Goal: Complete application form

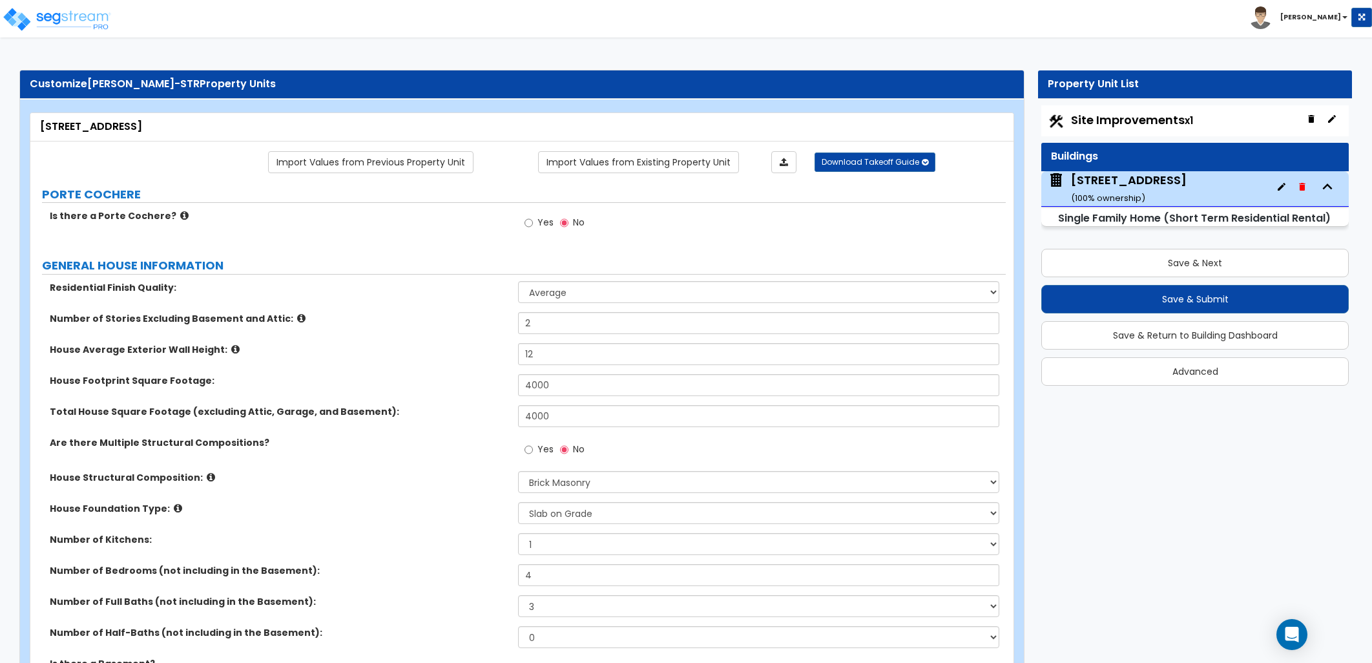
select select "1"
select select "5"
select select "3"
select select "1"
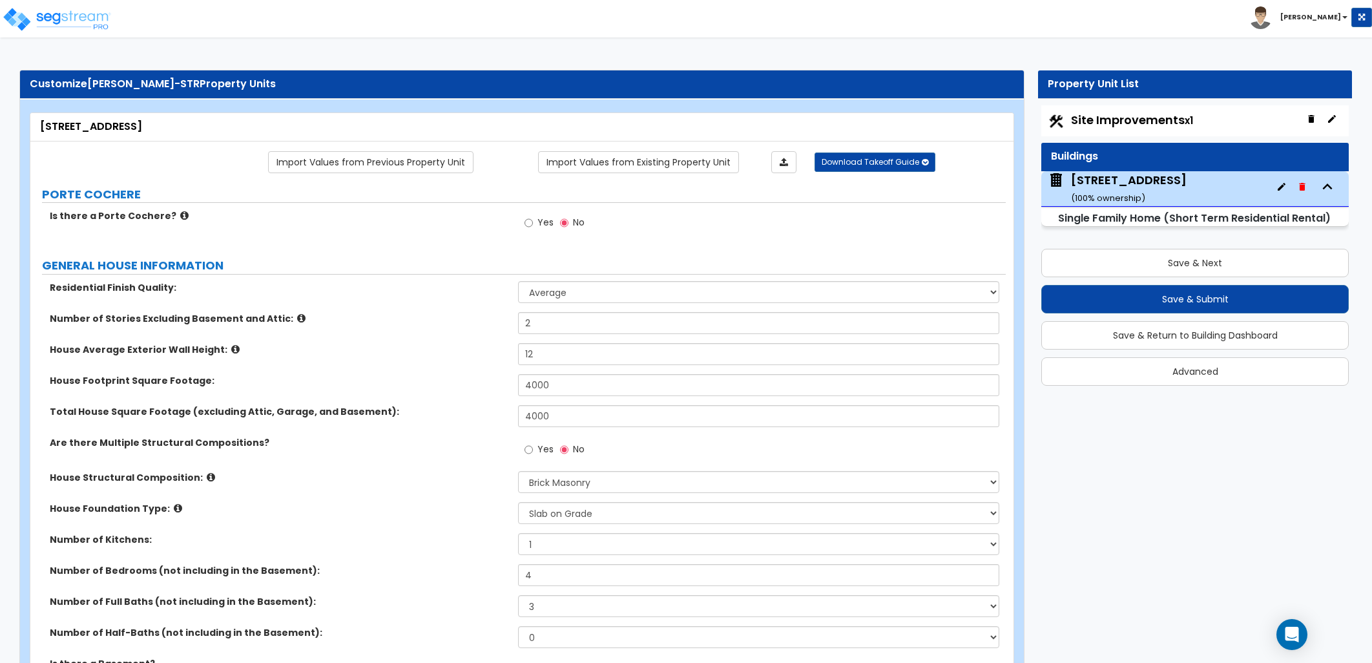
select select "2"
select select "1"
select select "3"
select select "1"
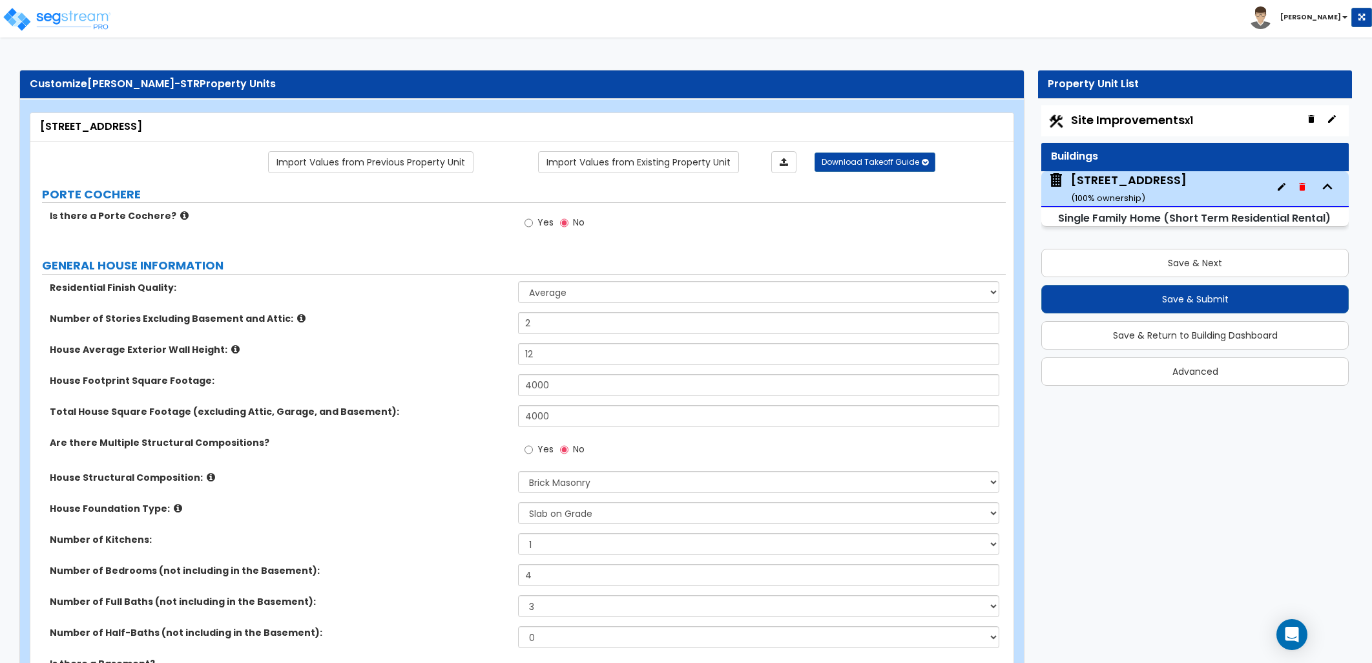
select select "2"
select select "6"
select select "1"
select select "2"
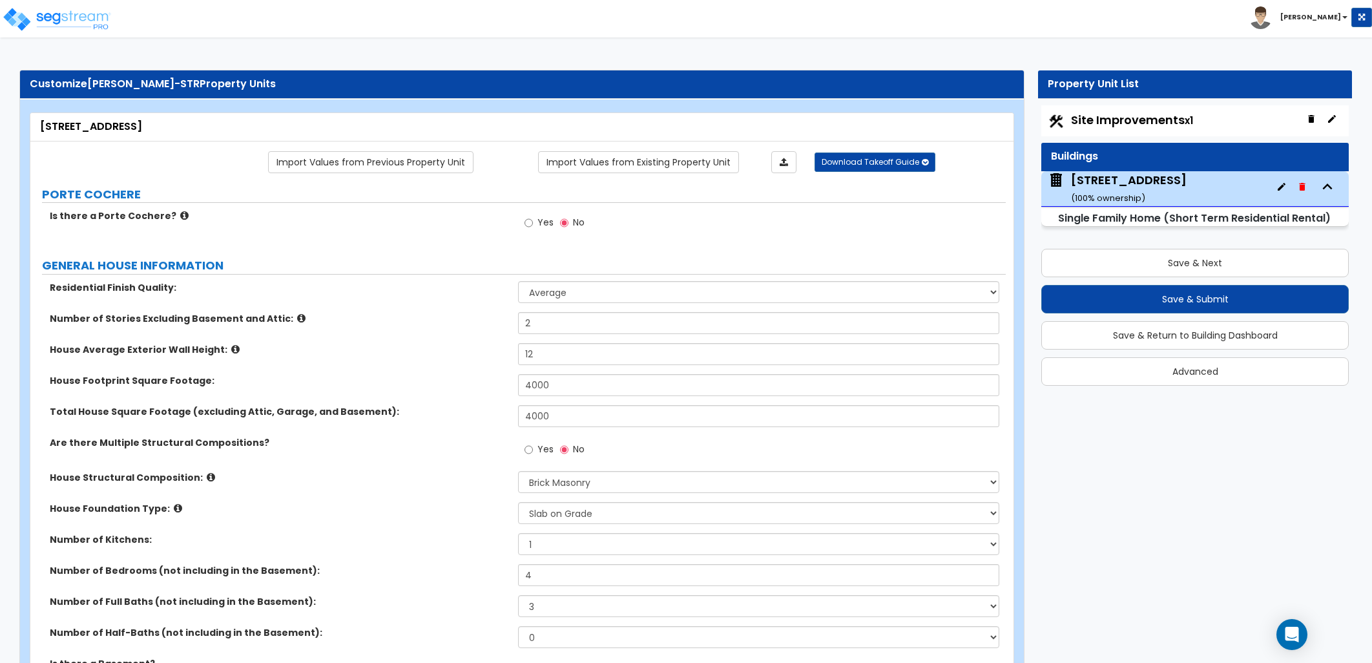
select select "5"
select select "1"
select select "5"
select select "2"
select select "6"
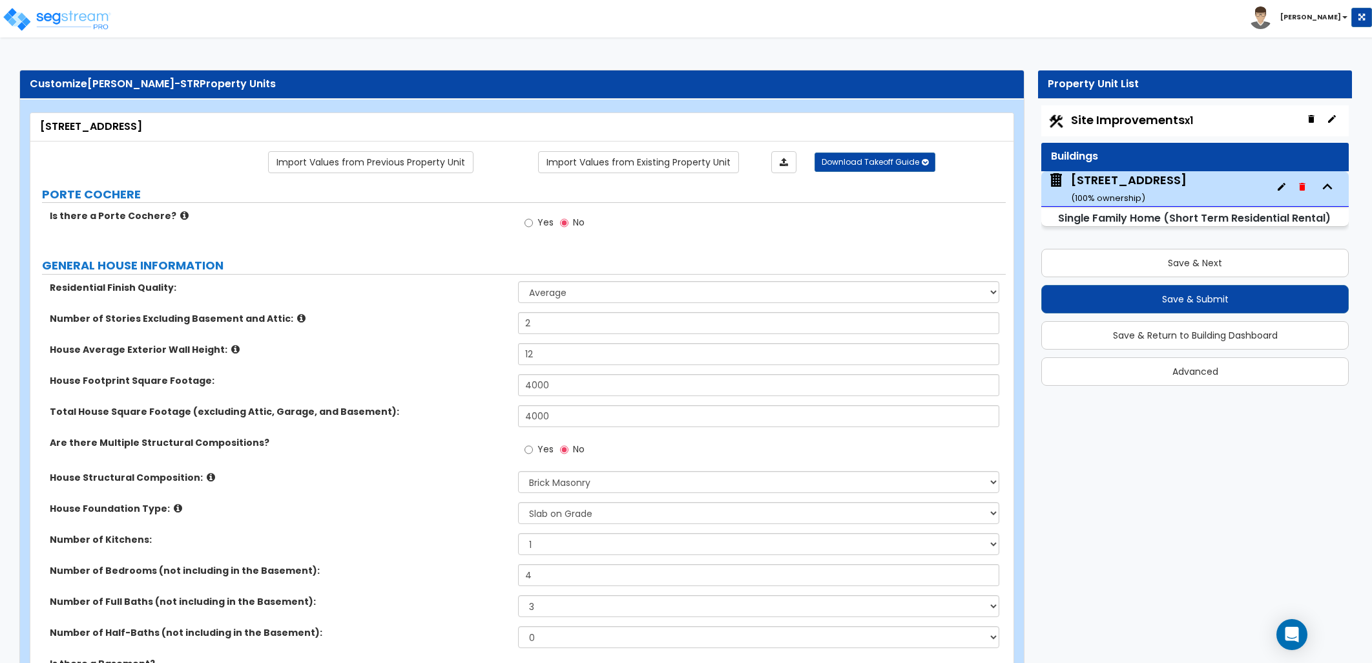
select select "5"
select select "3"
select select "2"
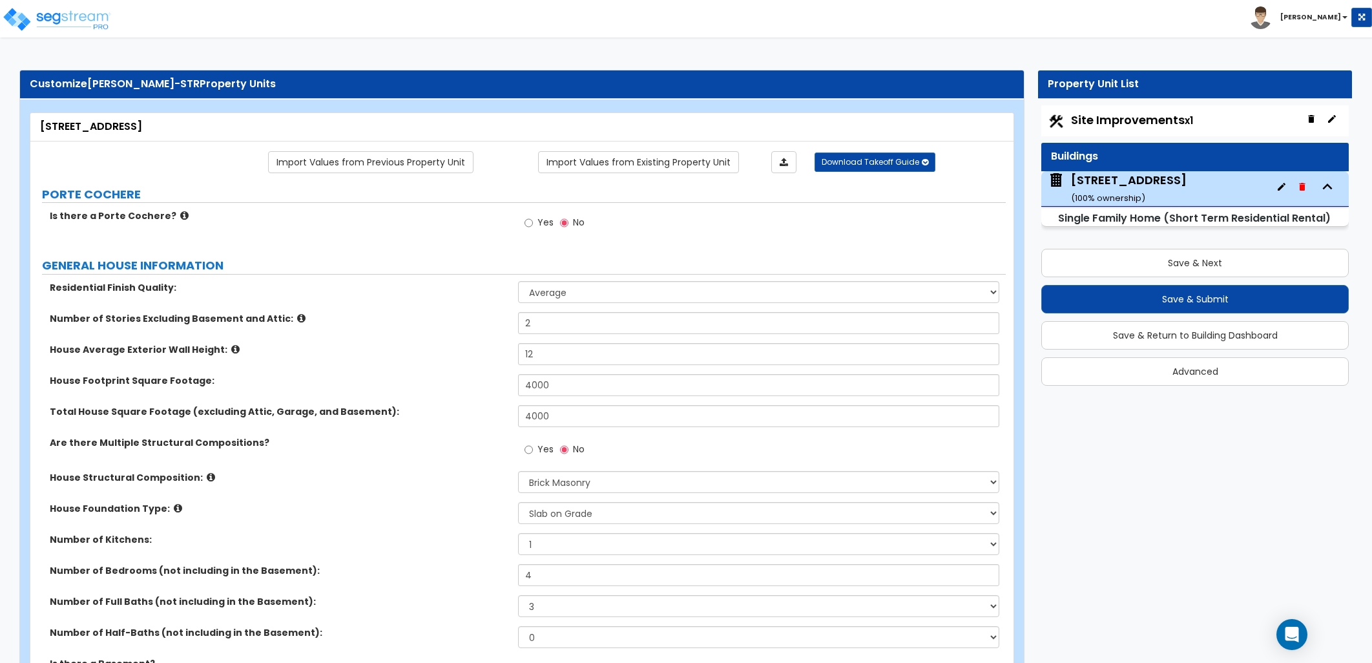
select select "3"
select select "2"
select select "1"
select select "2"
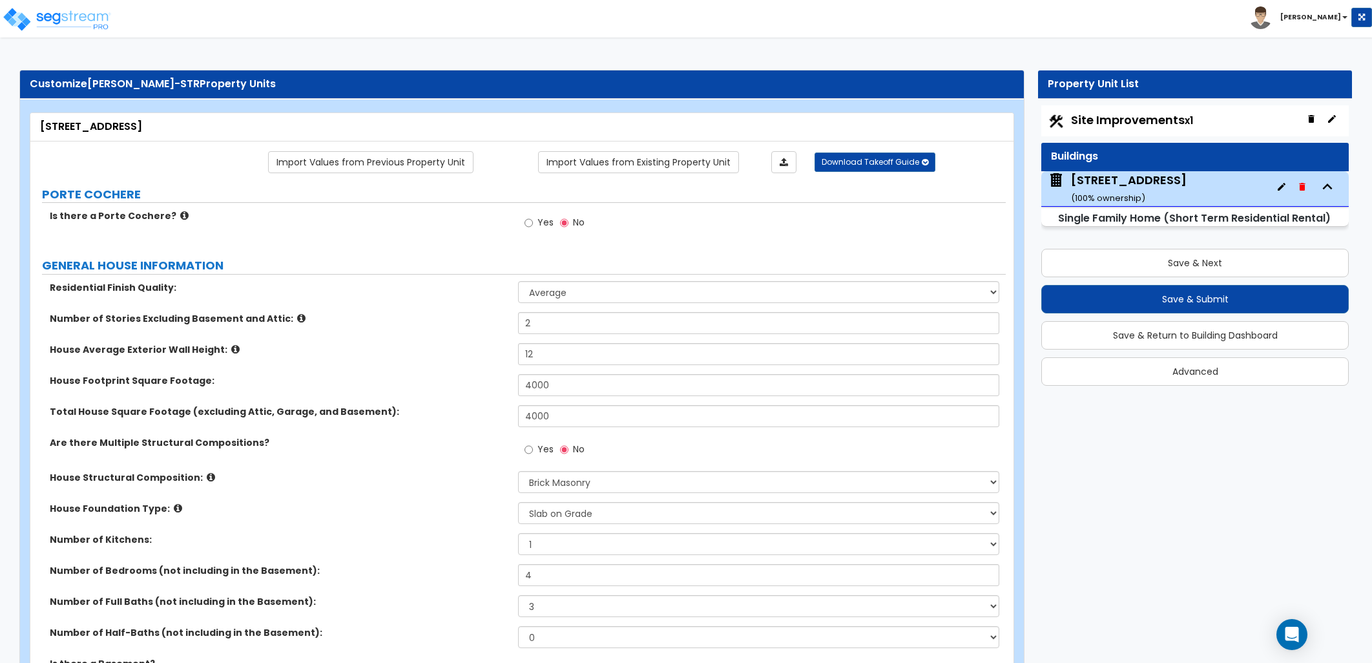
select select "2"
select select "1"
select select "2"
select select "1"
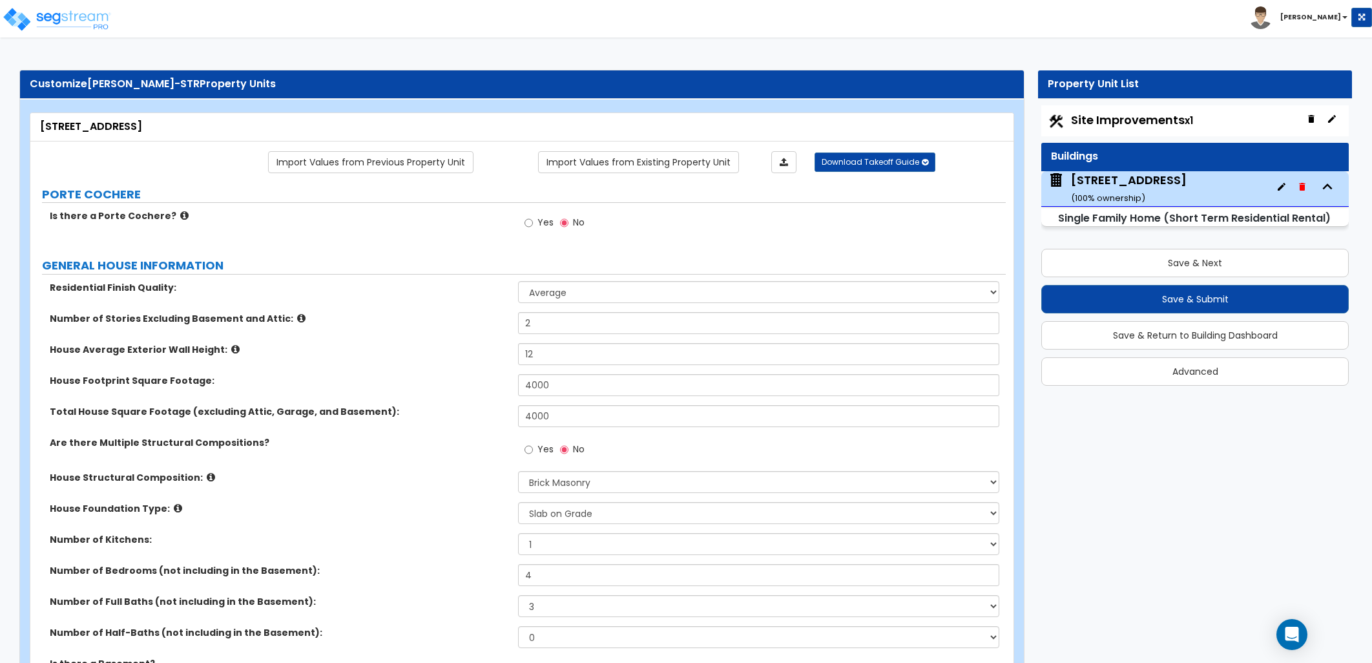
select select "3"
select select "2"
select select "1"
select select "2"
select select "1"
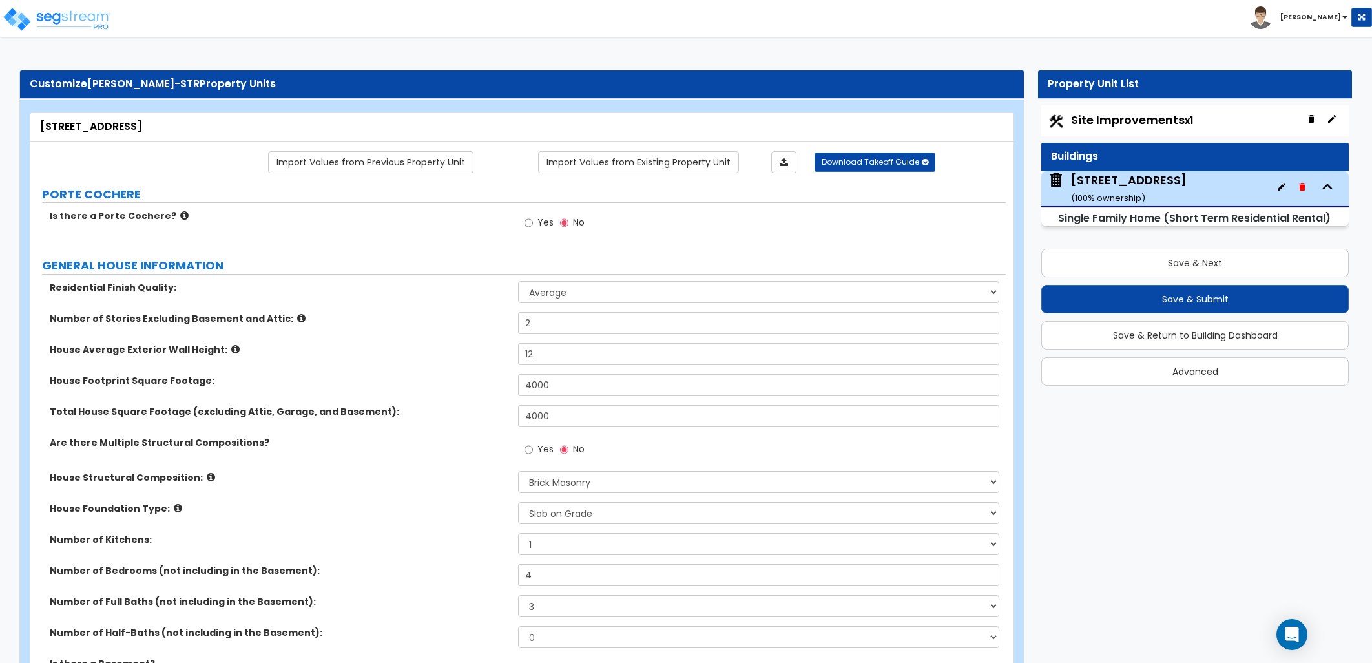
select select "2"
select select "1"
select select "2"
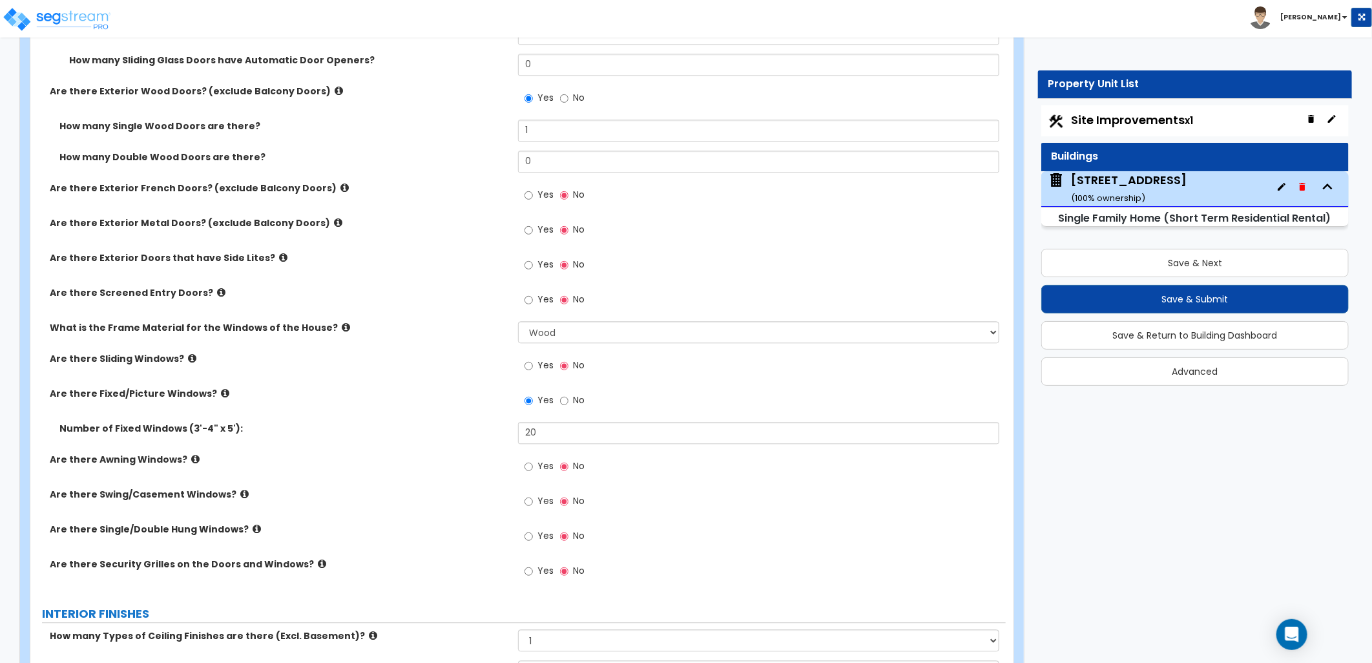
scroll to position [1794, 0]
click at [279, 256] on icon at bounding box center [283, 256] width 8 height 10
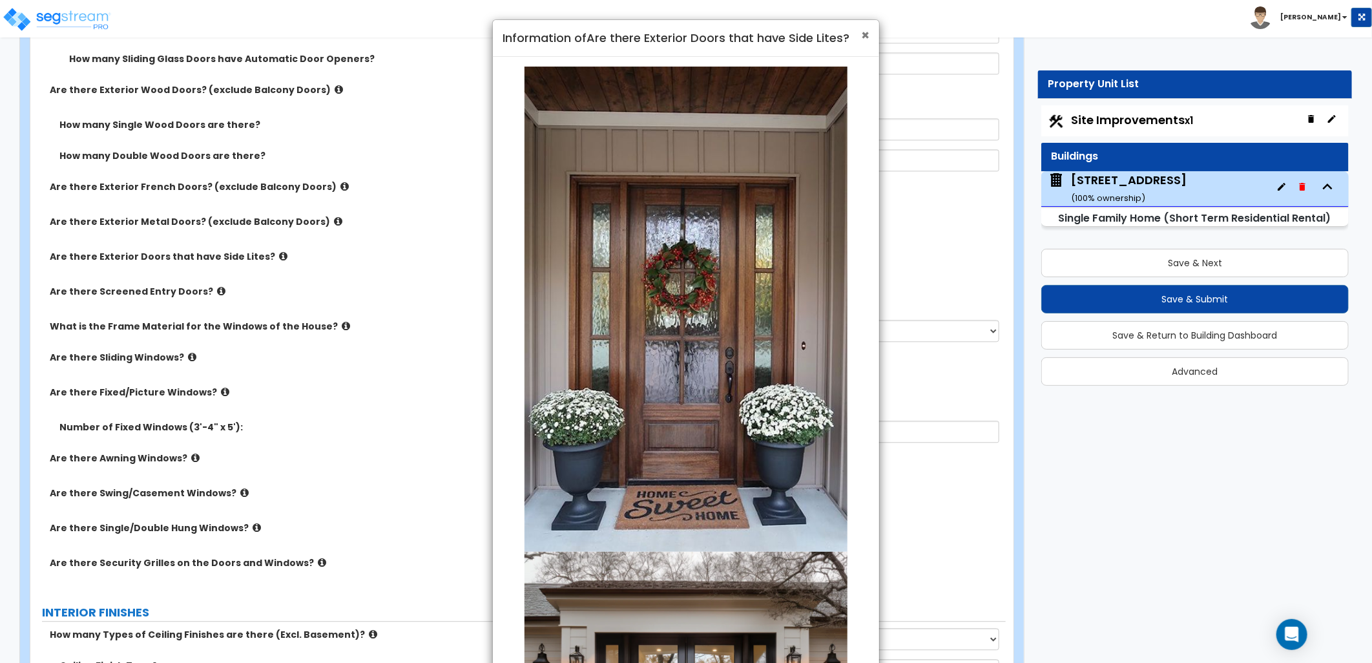
click at [866, 34] on span "×" at bounding box center [865, 35] width 8 height 19
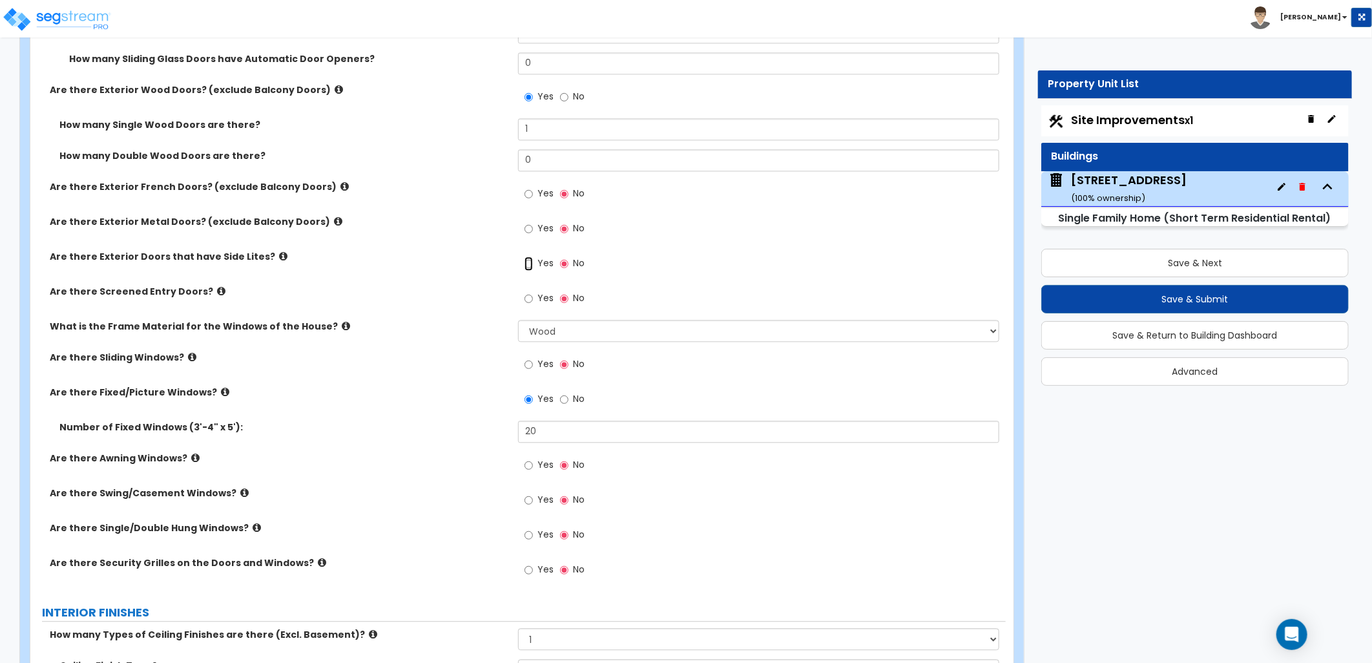
click at [532, 260] on input "Yes" at bounding box center [529, 263] width 8 height 14
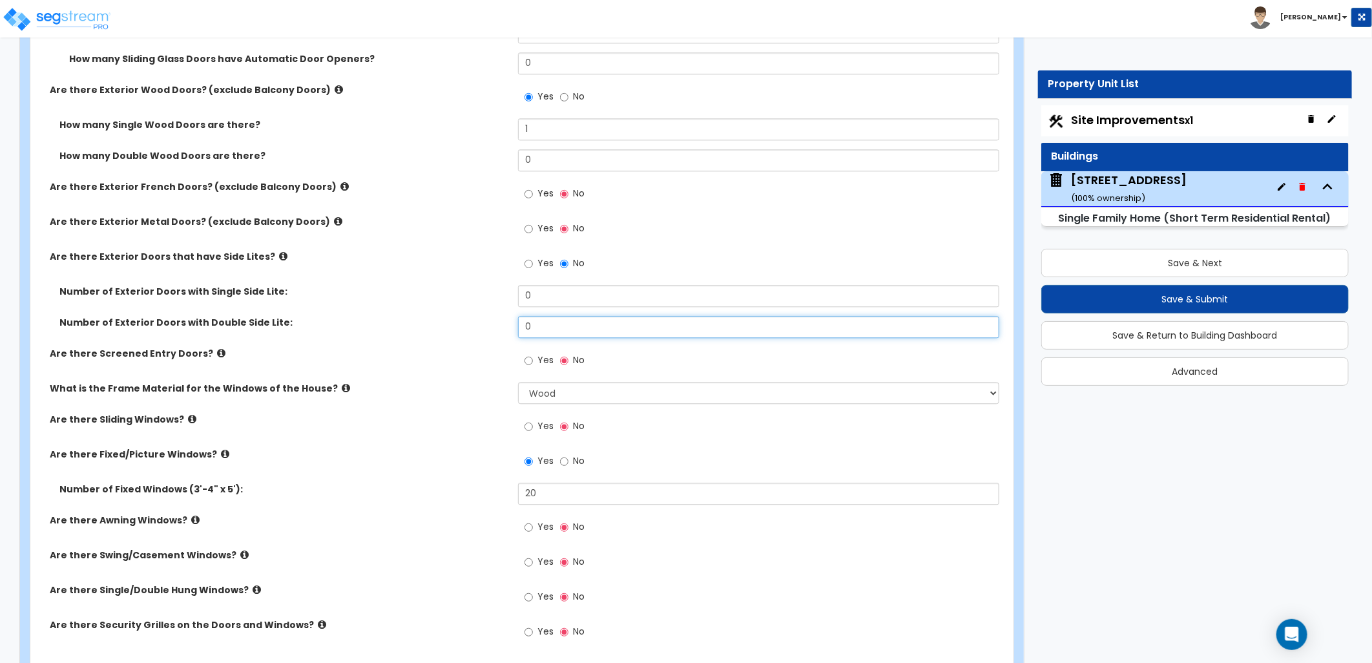
drag, startPoint x: 527, startPoint y: 330, endPoint x: 508, endPoint y: 330, distance: 18.1
click at [508, 330] on div "Number of Exterior Doors with Double Side Lite: 0" at bounding box center [518, 331] width 976 height 31
type input "1"
click at [459, 341] on div "Number of Exterior Doors with Double Side Lite: 1" at bounding box center [518, 331] width 976 height 31
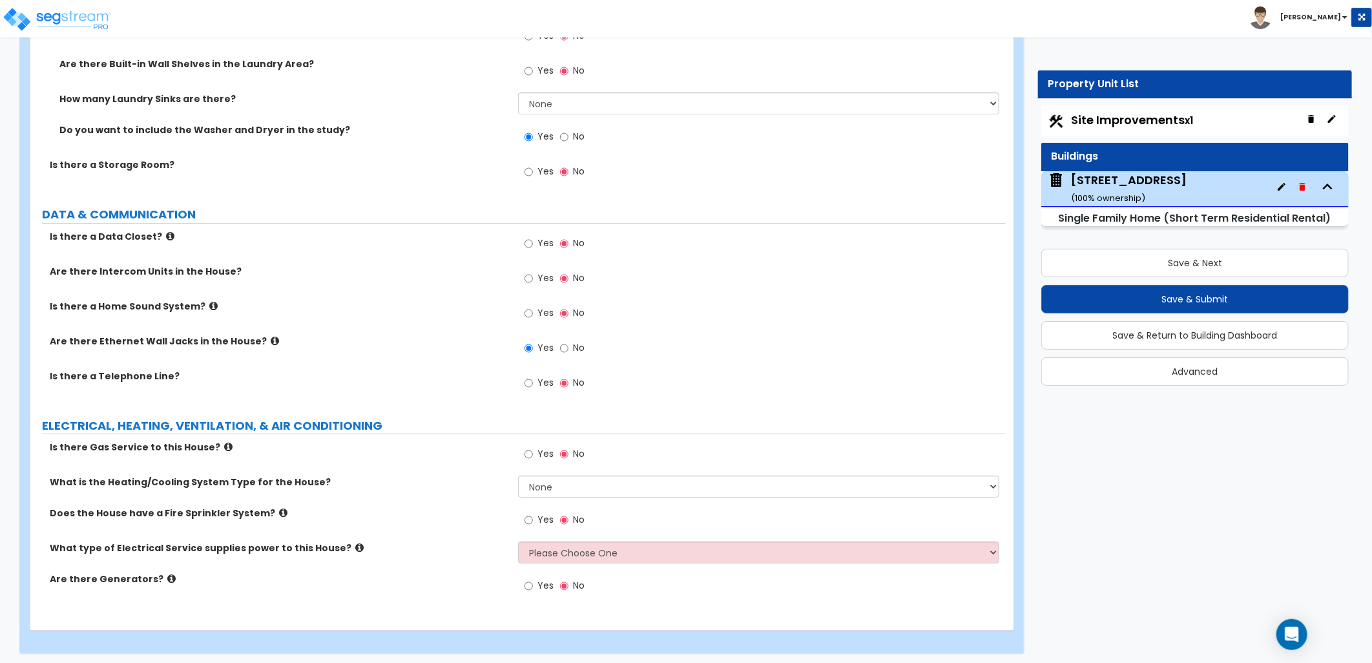
scroll to position [5970, 0]
click at [575, 476] on select "None Heat Only Centralized Heating & Cooling Thru Wall Air Conditioners Mini Sp…" at bounding box center [758, 485] width 481 height 22
select select "2"
click at [518, 474] on select "None Heat Only Centralized Heating & Cooling Thru Wall Air Conditioners Mini Sp…" at bounding box center [758, 485] width 481 height 22
click at [521, 549] on select "Please Choose One Overhead Underground" at bounding box center [758, 551] width 481 height 22
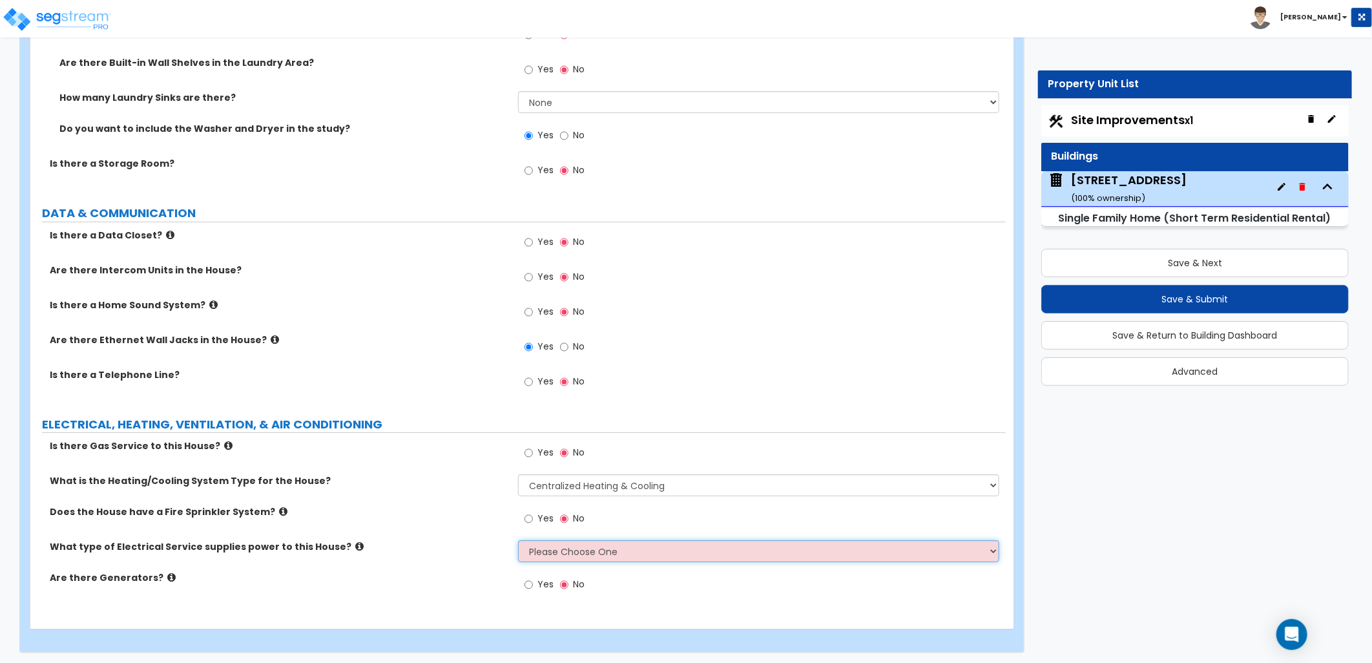
select select "1"
click at [518, 540] on select "Please Choose One Overhead Underground" at bounding box center [758, 551] width 481 height 22
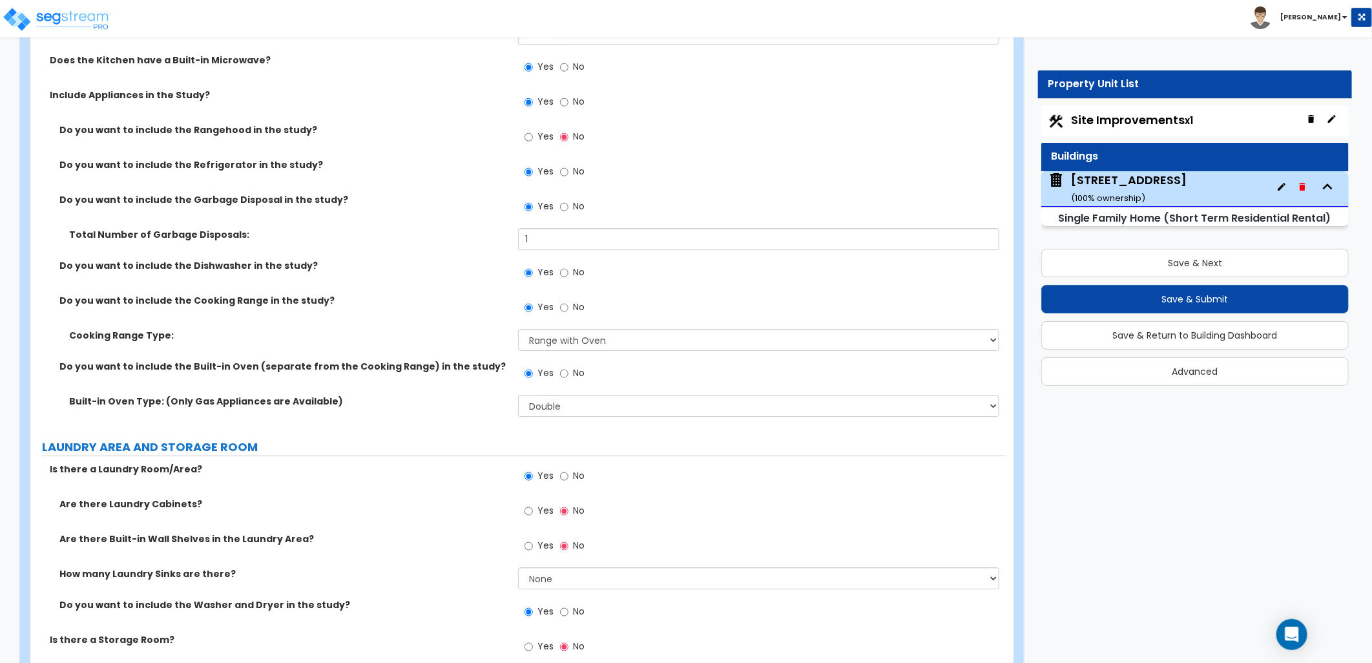
scroll to position [5467, 0]
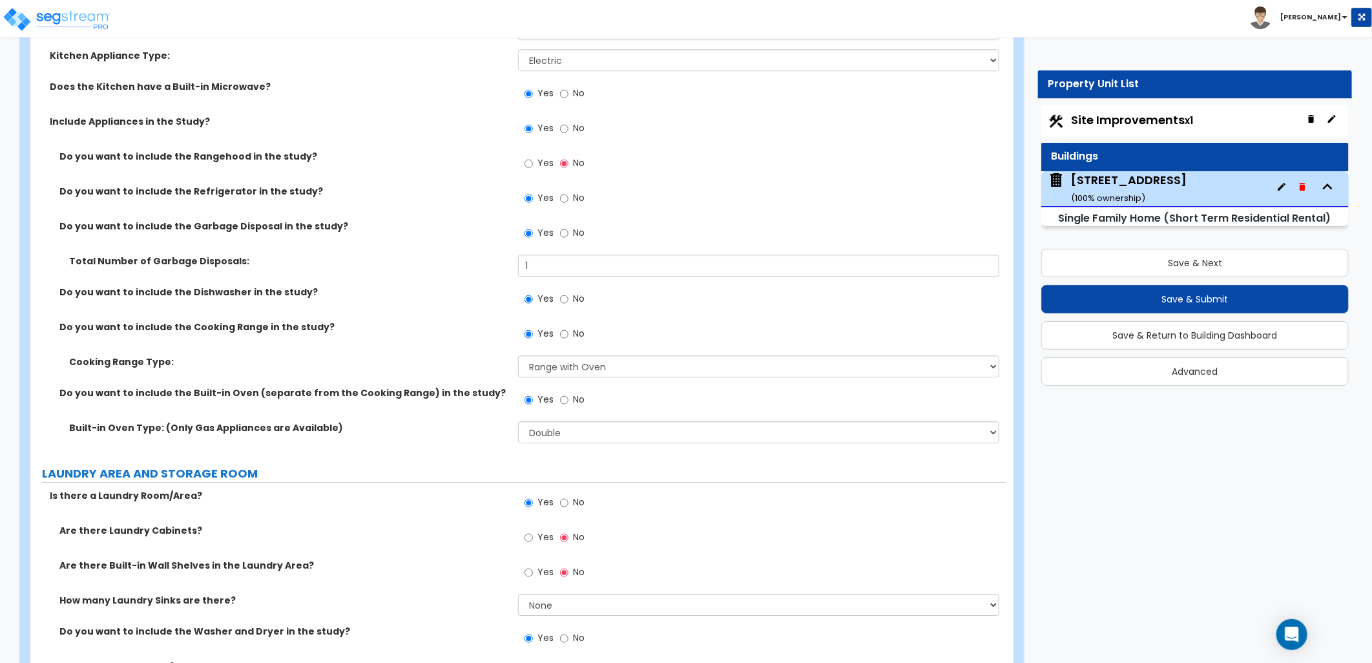
click at [1103, 114] on span "Site Improvements x1" at bounding box center [1132, 120] width 122 height 16
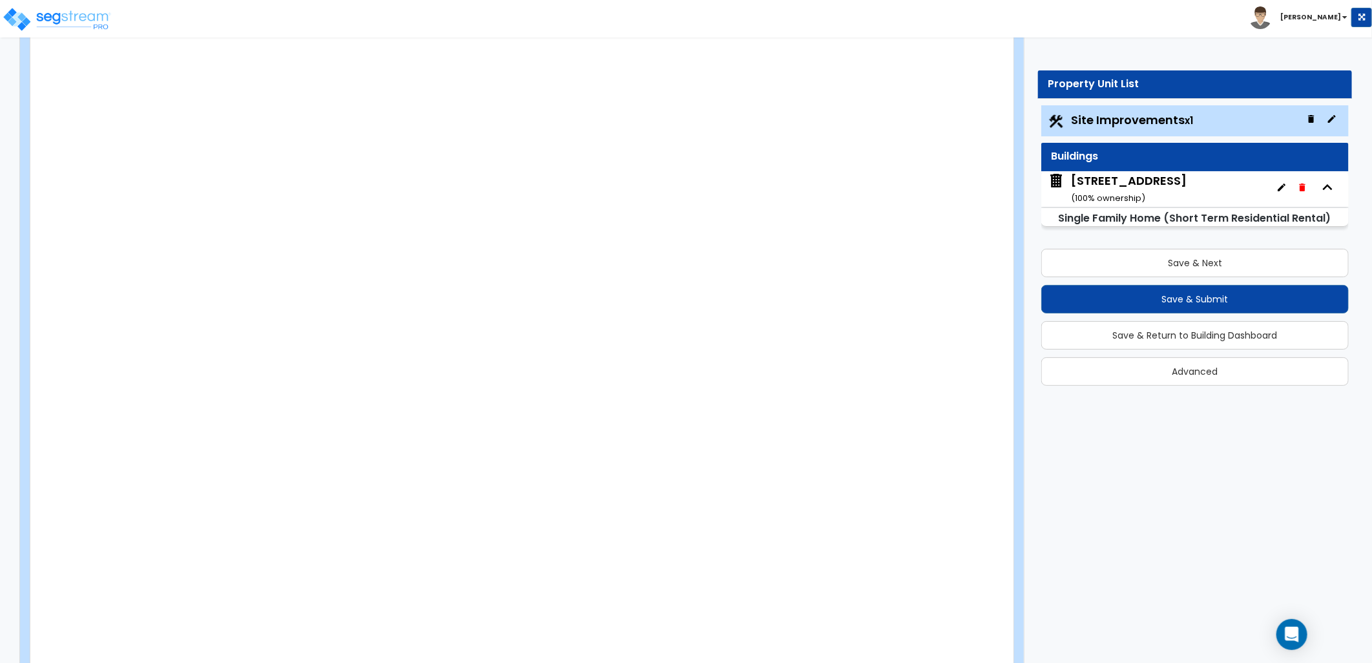
type input "1.6"
select select "2"
type input "6500"
radio input "true"
select select "2"
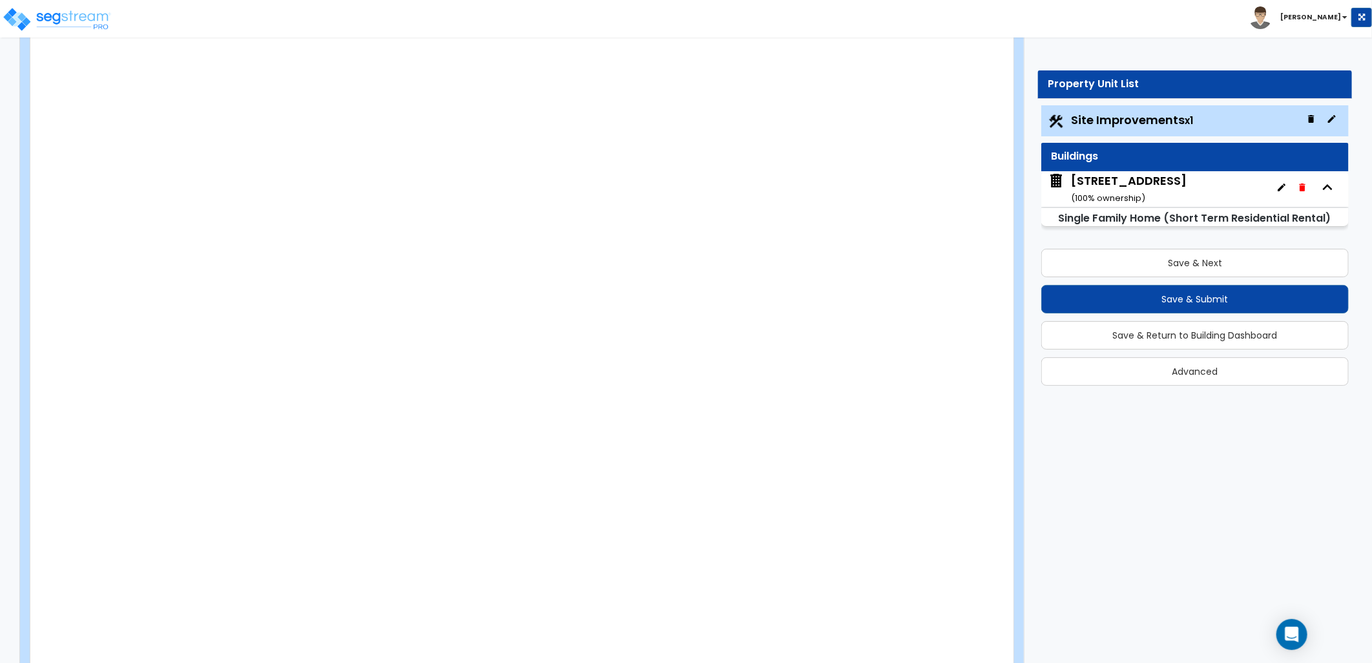
type input "750"
radio input "true"
select select "1"
type input "3"
type input "15"
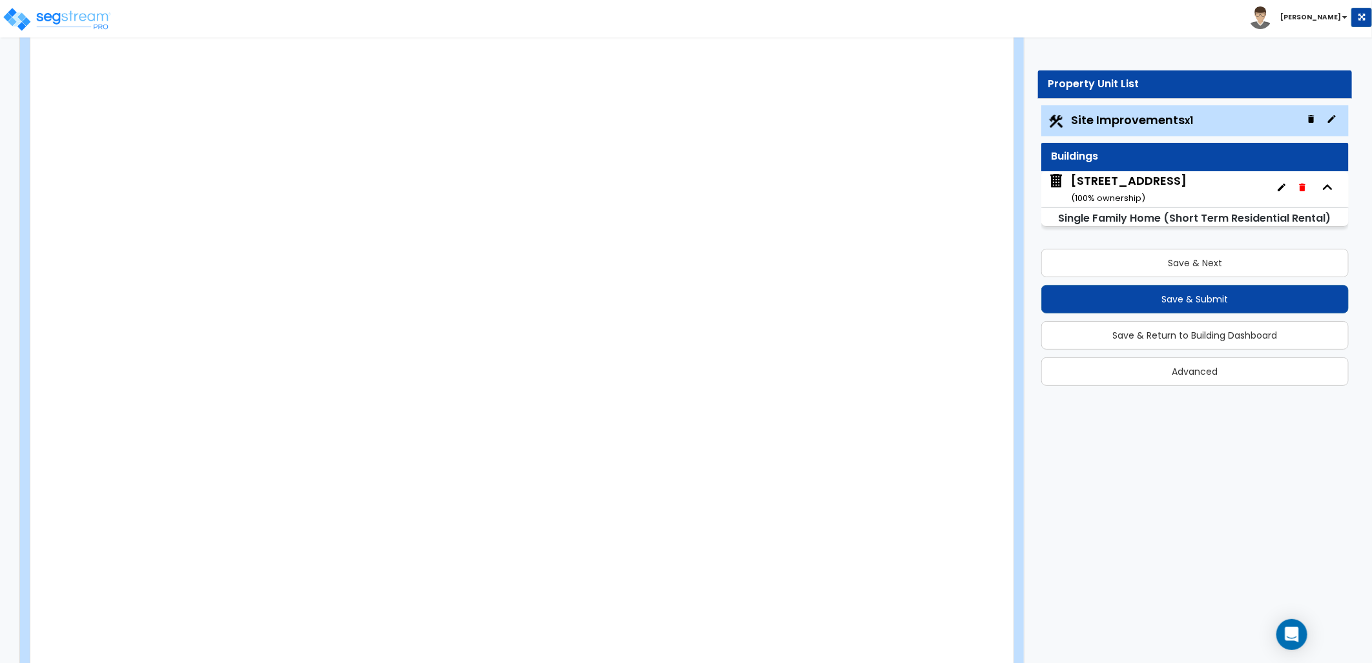
radio input "true"
select select "3"
radio input "true"
select select "1"
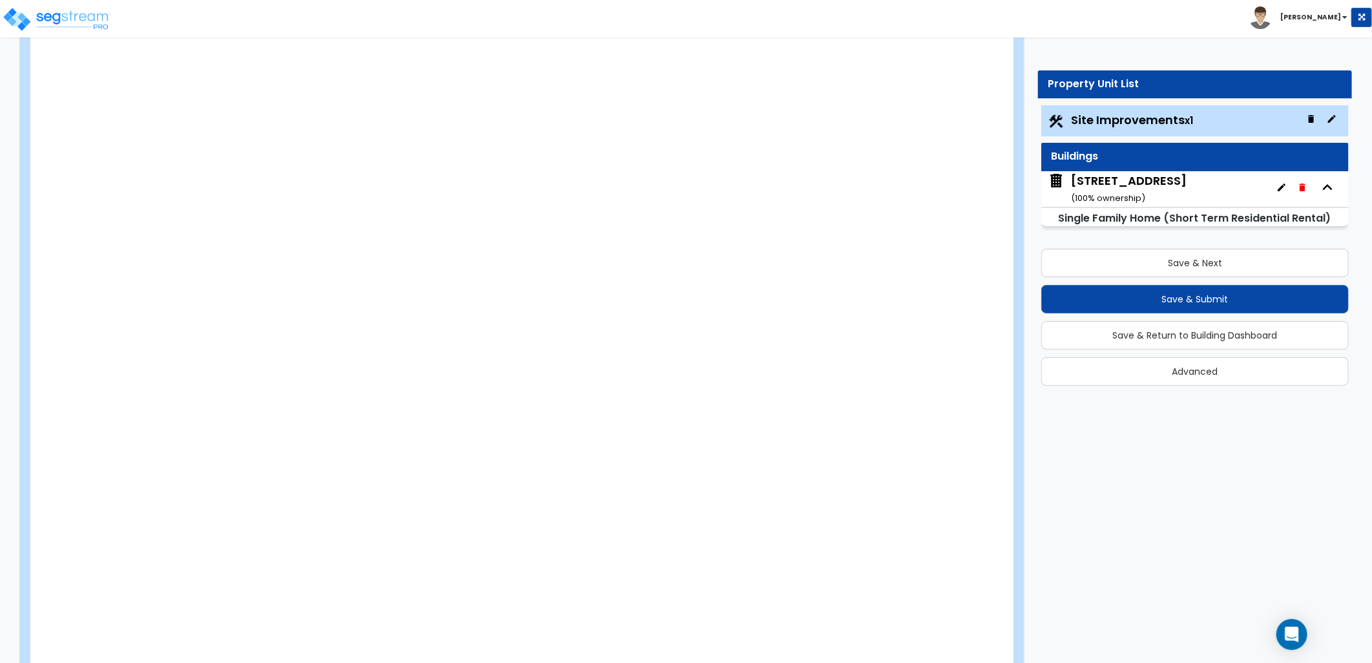
select select "1"
radio input "true"
type input "2"
select select "1"
radio input "true"
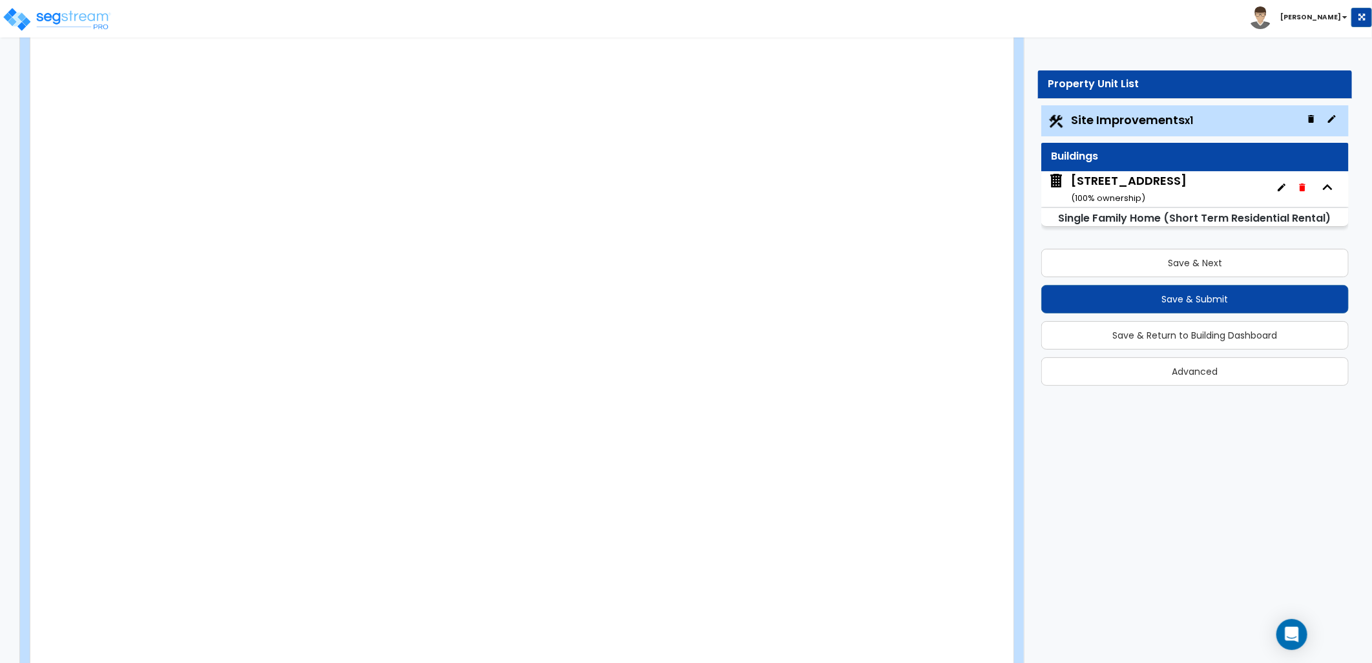
select select "1"
radio input "true"
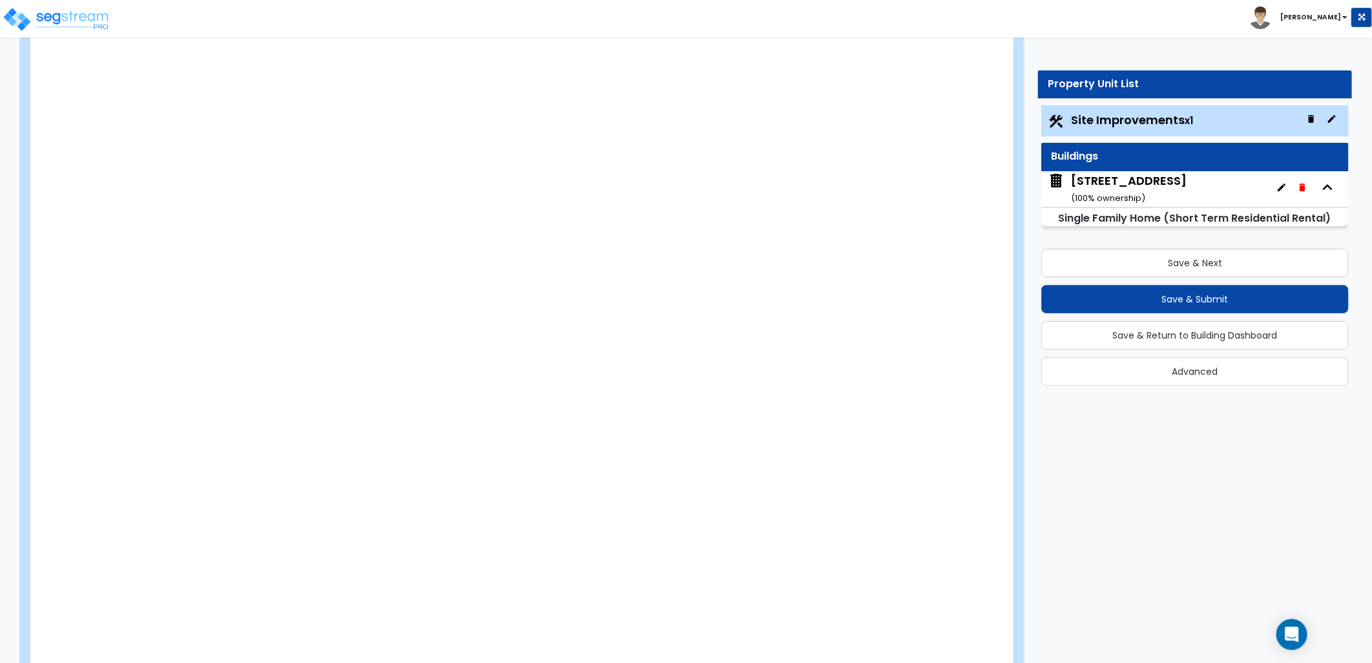
select select "2"
type input "20000"
radio input "true"
select select "1"
select select "2"
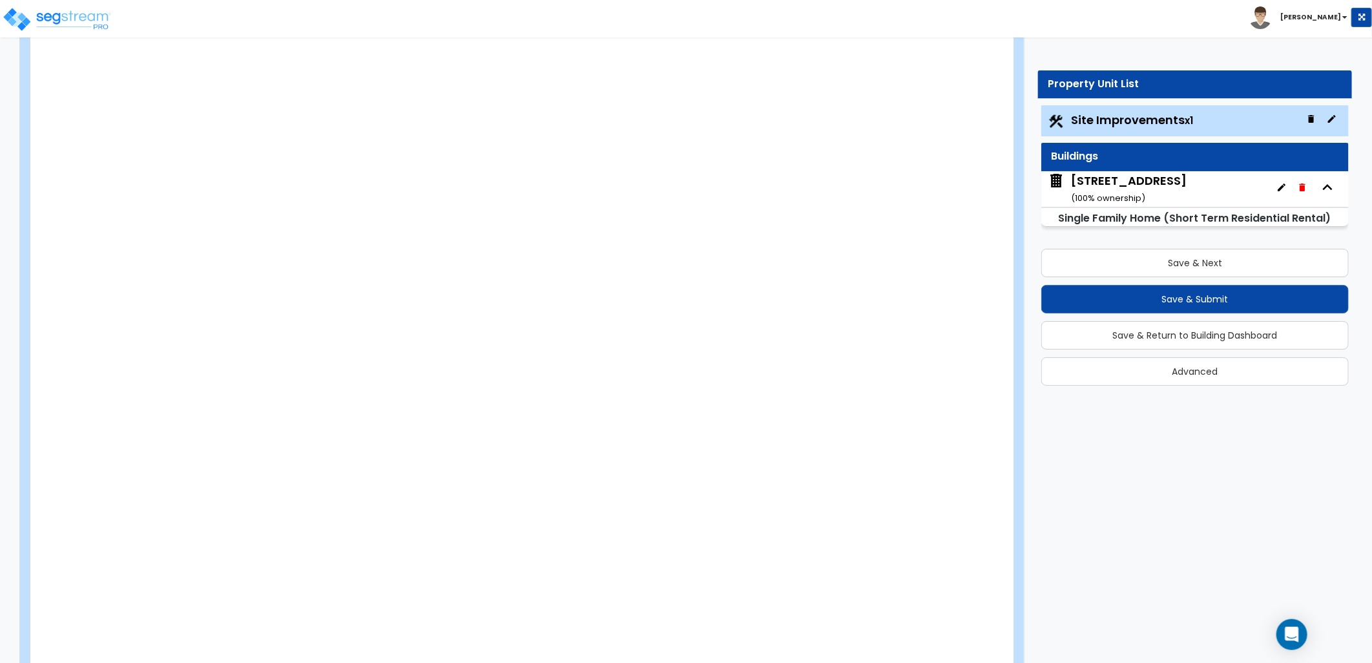
type input "20"
select select "2"
select select "8"
type input "6"
select select "5"
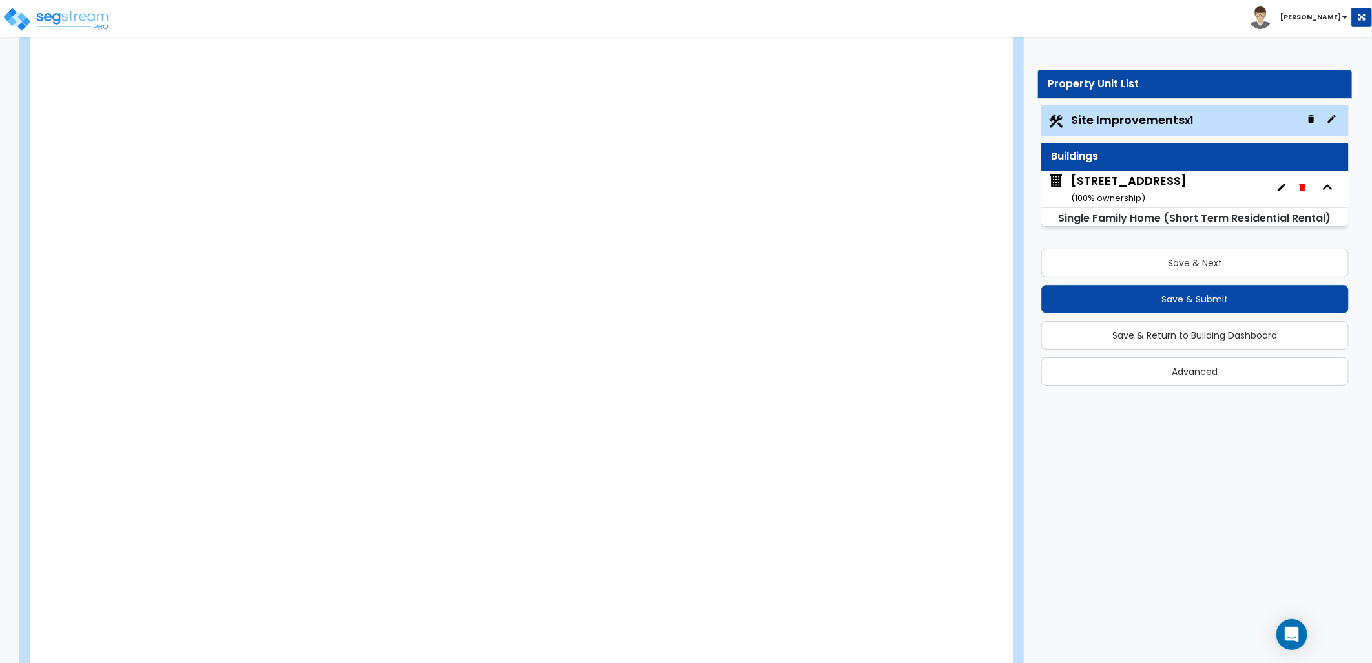
type input "6"
radio input "true"
type input "600"
radio input "true"
select select "2"
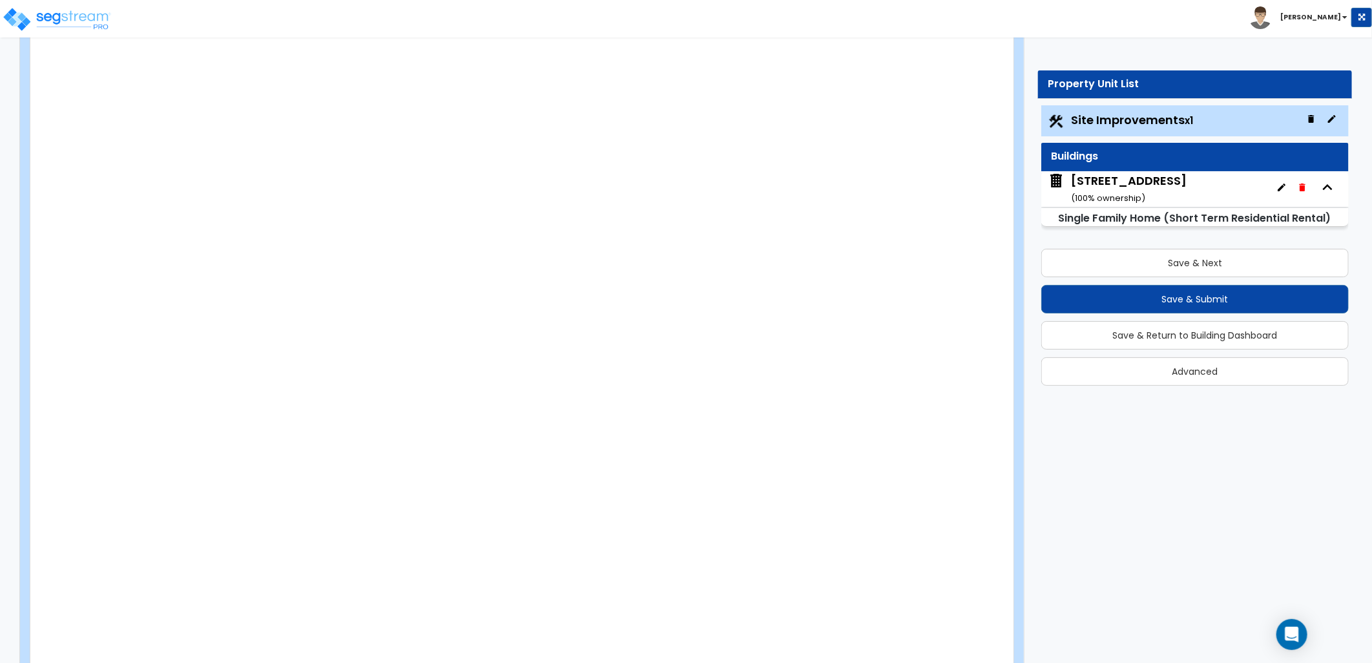
type input "100"
radio input "true"
type input "1"
select select "3"
radio input "true"
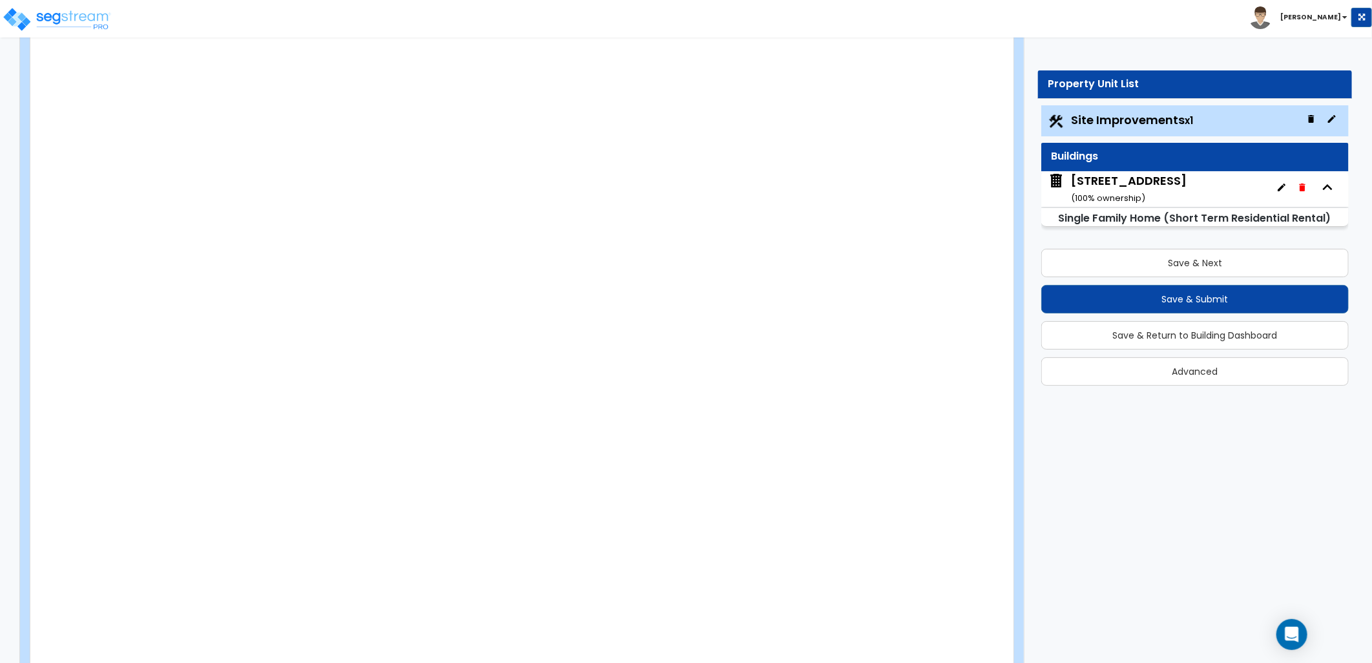
select select "1"
select select "2"
select select "1"
type input "500"
select select "1"
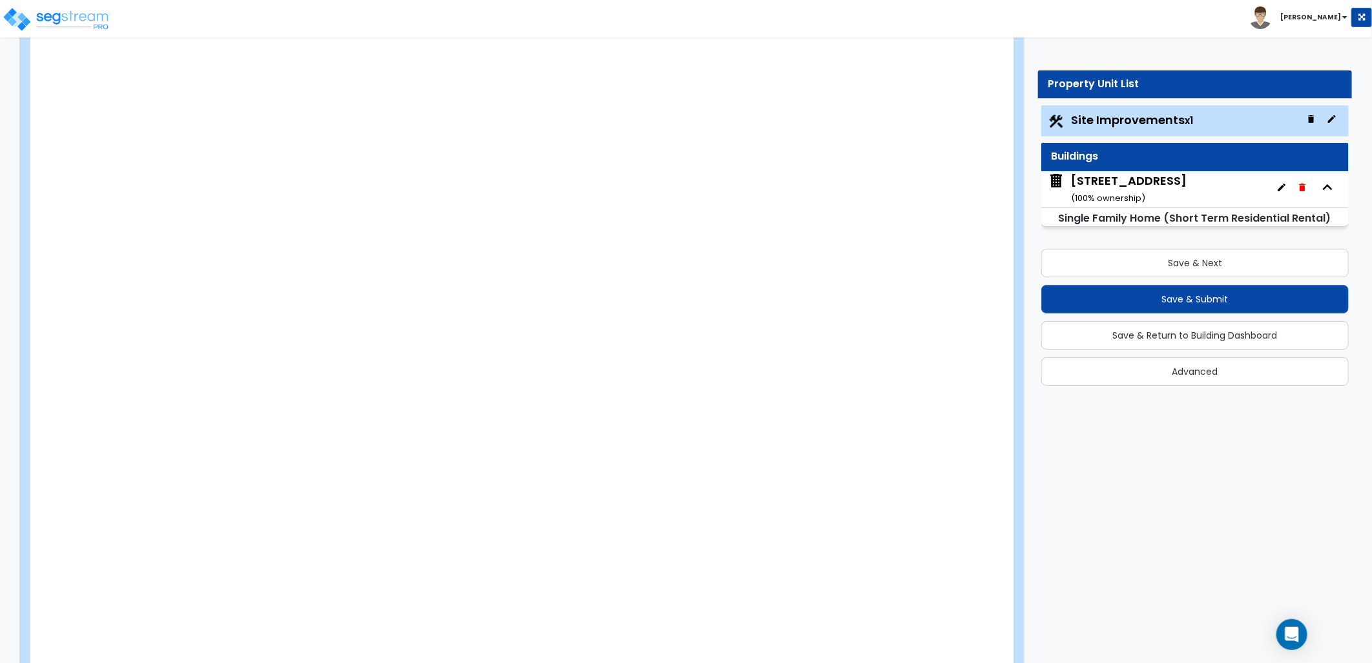
radio input "true"
select select "1"
type input "1"
radio input "true"
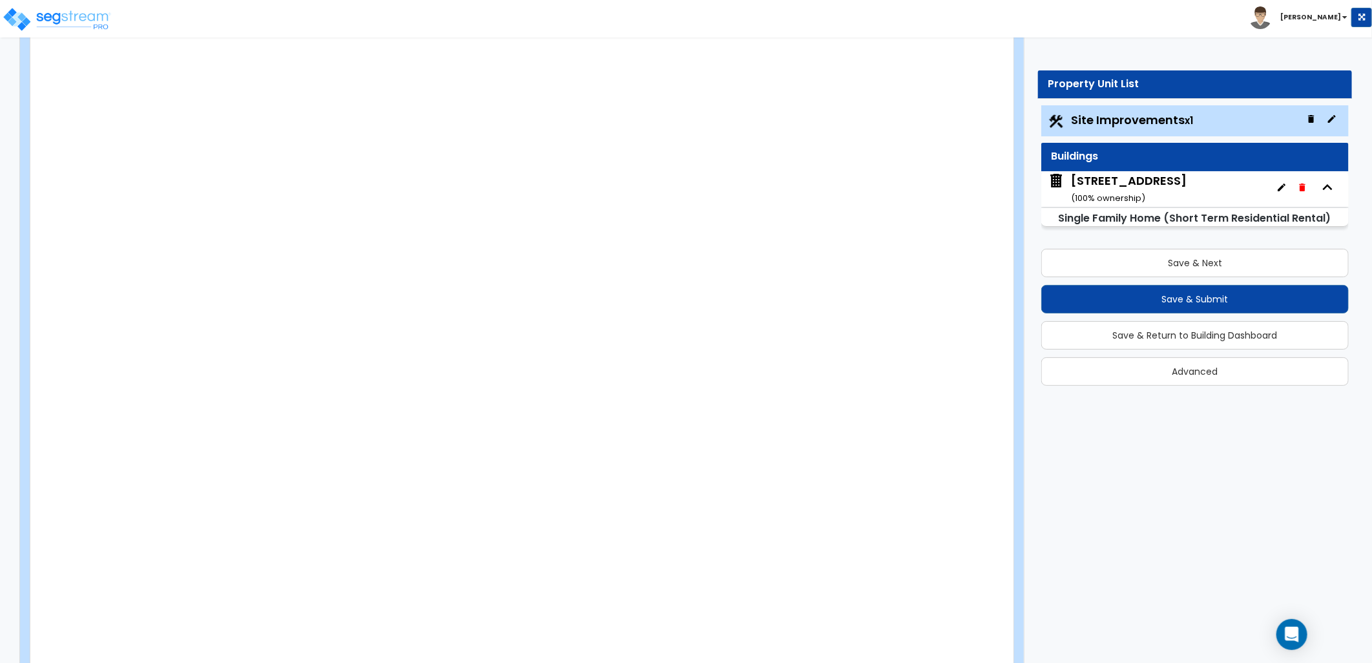
radio input "true"
type input "3"
type input "100"
radio input "true"
select select "1"
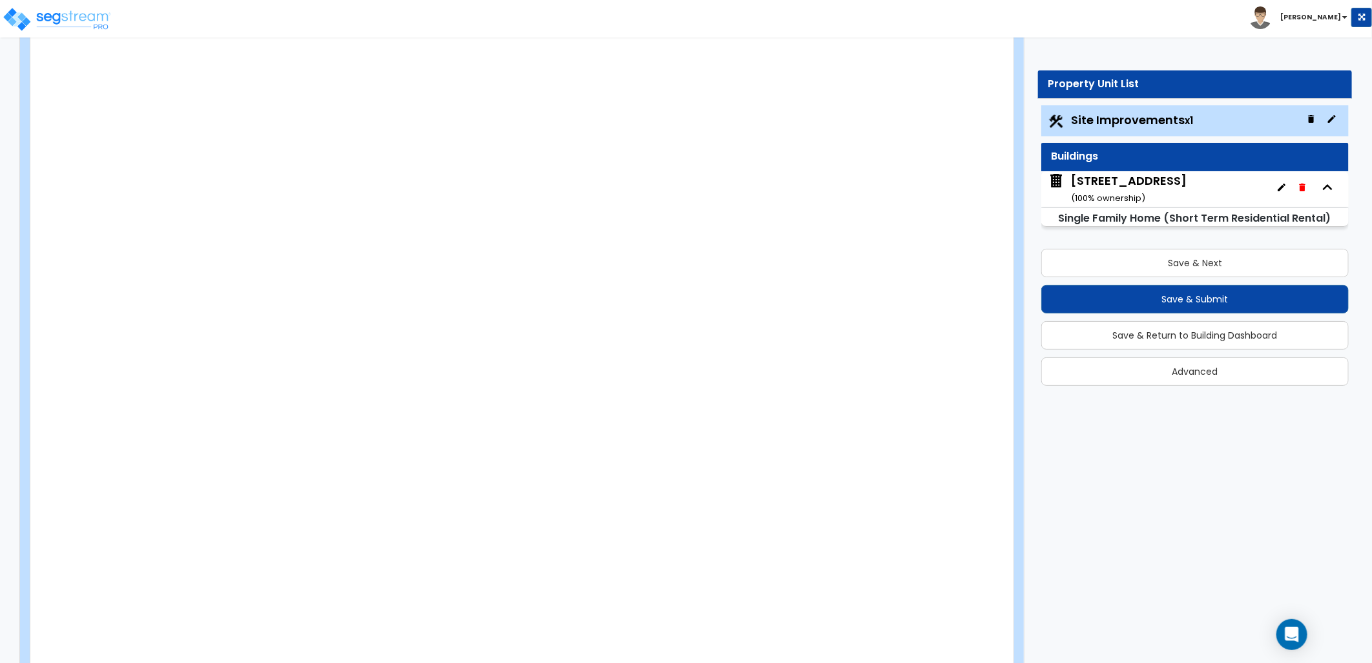
select select "2"
select select "1"
type input "90"
select select "1"
select select "3"
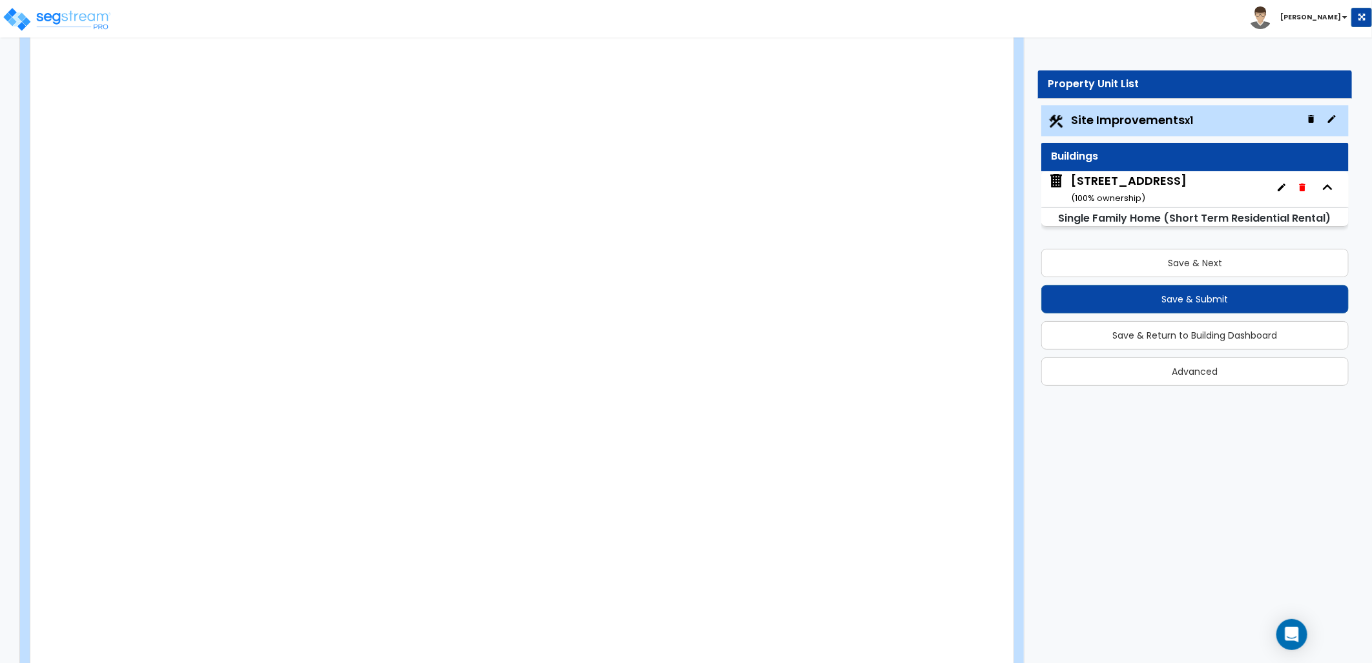
type input "35"
radio input "true"
